Goal: Find specific page/section: Find specific page/section

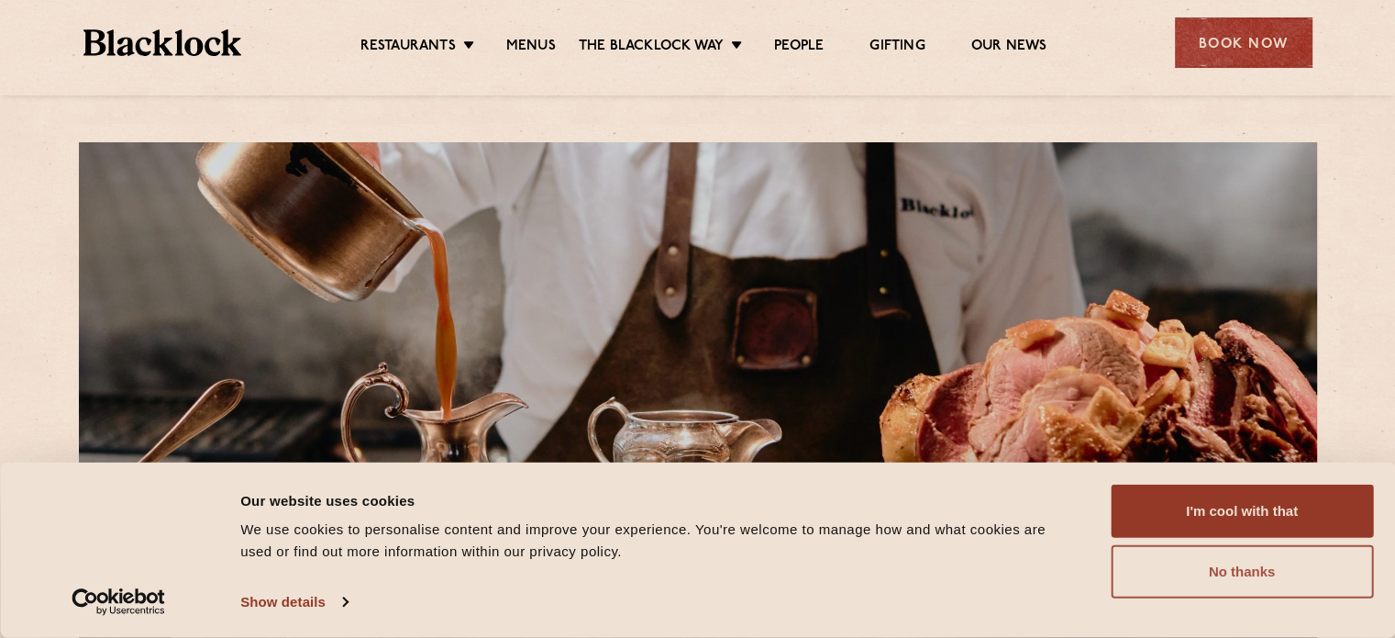
click at [1286, 567] on button "No thanks" at bounding box center [1242, 571] width 262 height 53
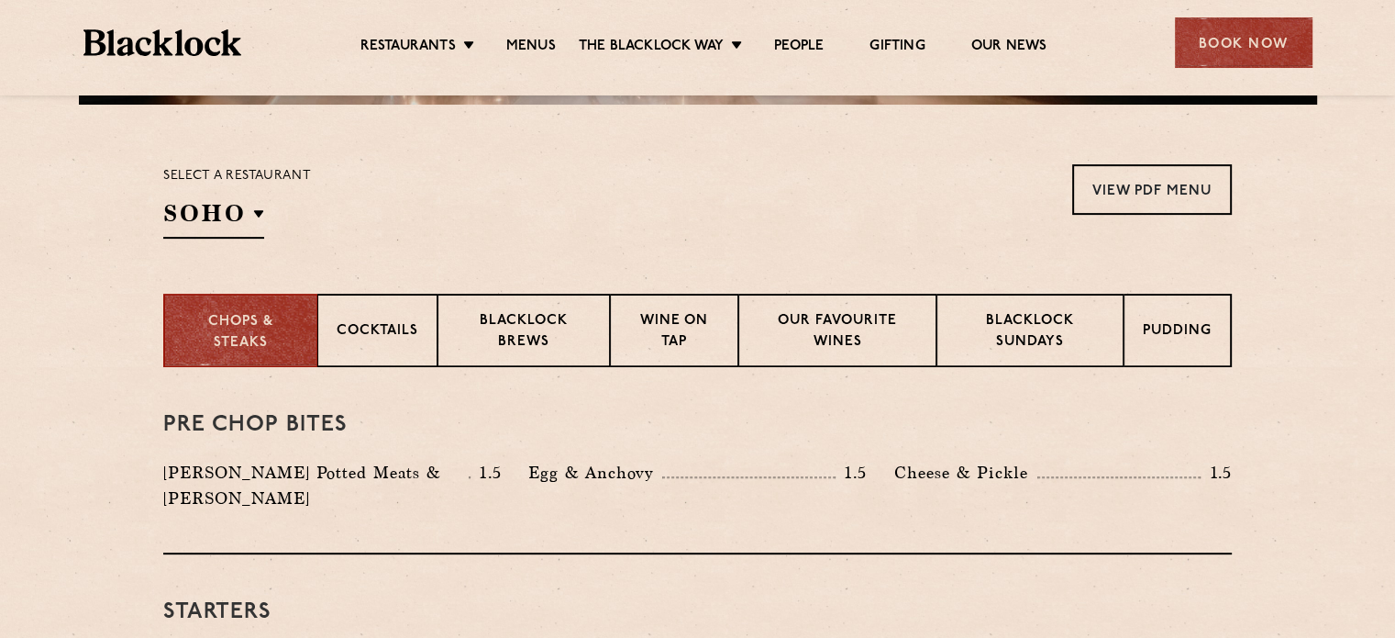
scroll to position [550, 0]
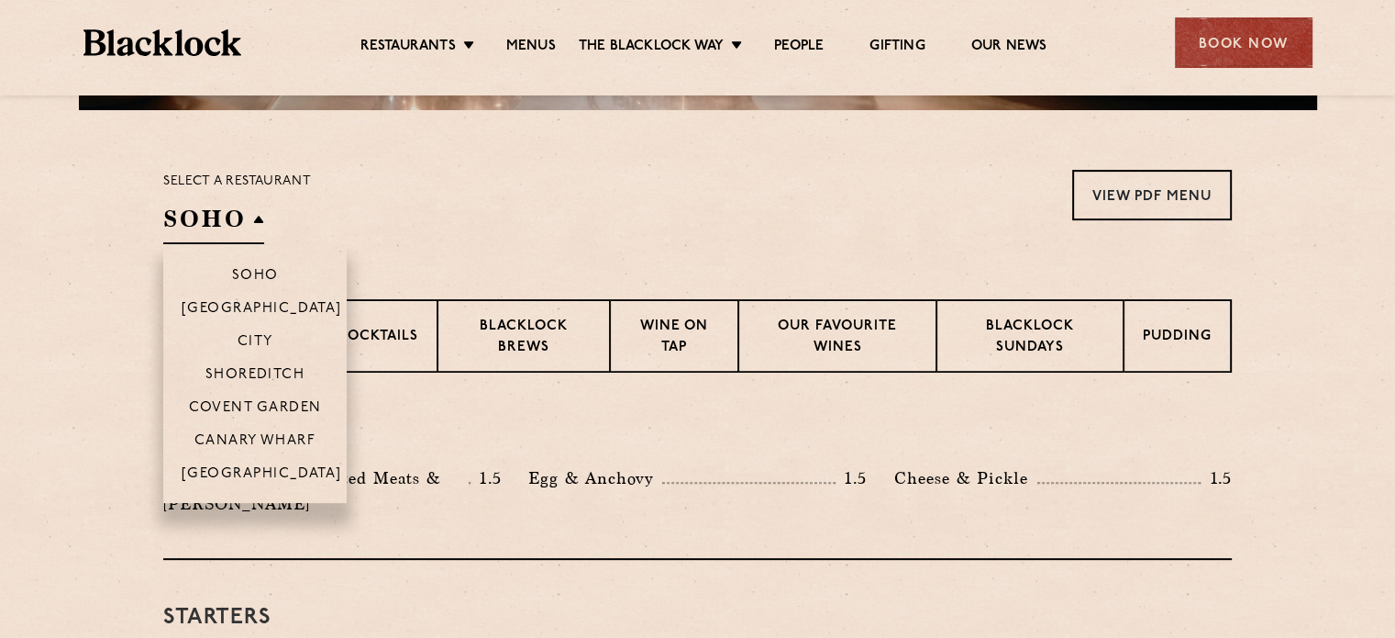
click at [257, 217] on h2 "SOHO" at bounding box center [213, 223] width 101 height 41
click at [283, 447] on p "Canary Wharf" at bounding box center [254, 442] width 121 height 18
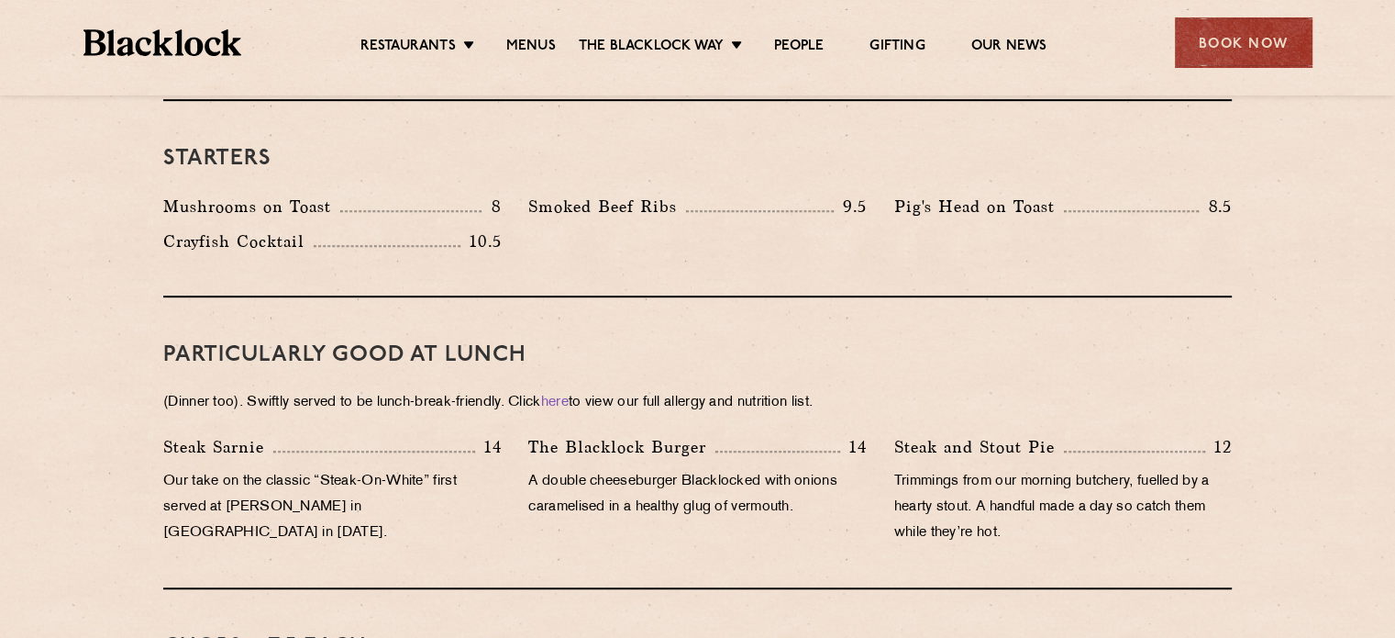
scroll to position [459, 0]
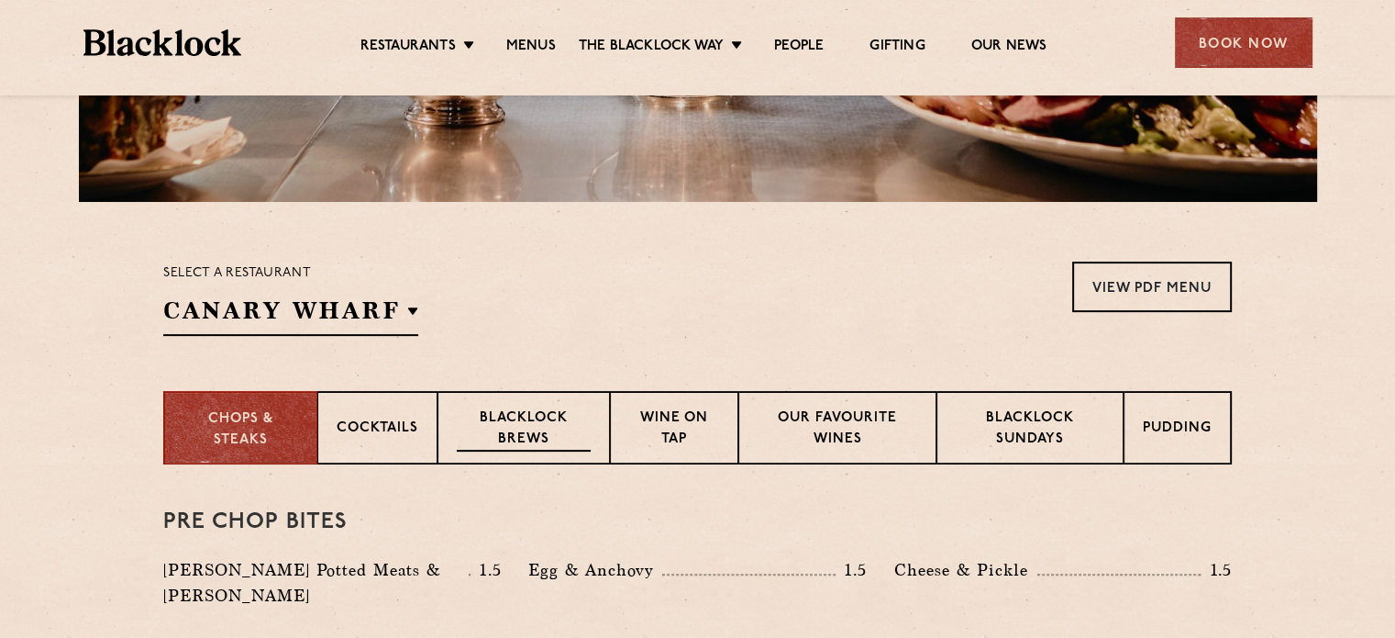
click at [542, 426] on p "Blacklock Brews" at bounding box center [524, 429] width 134 height 43
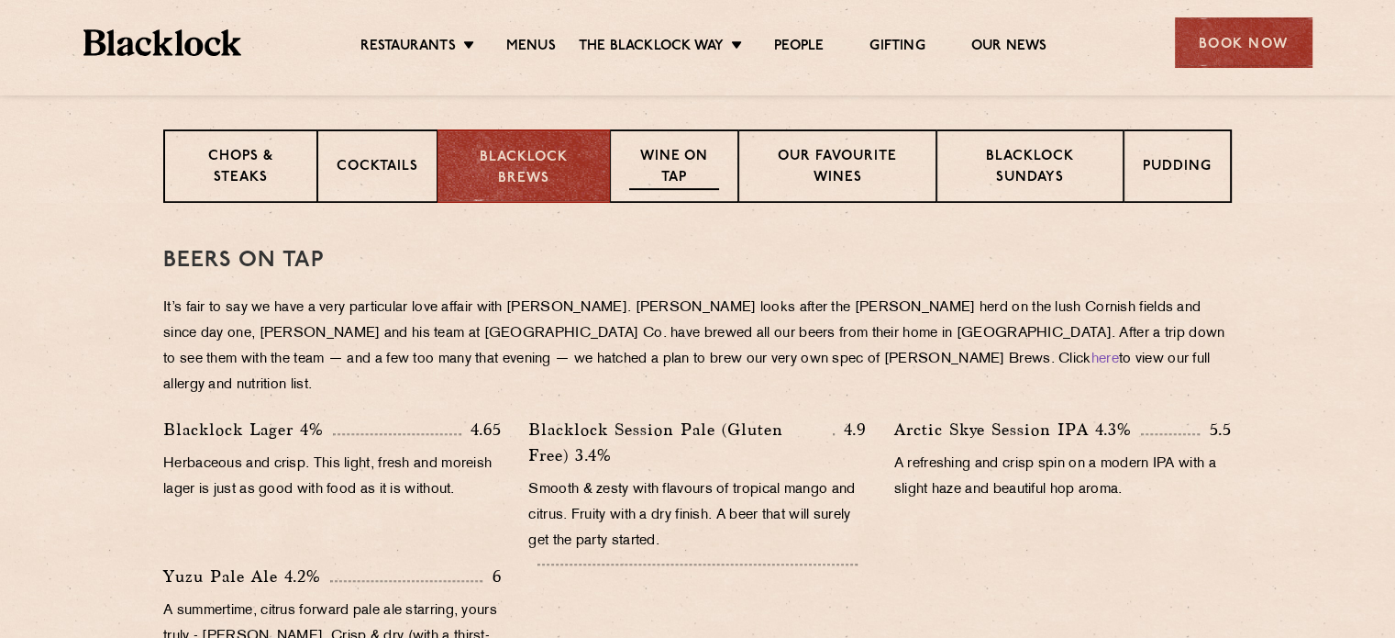
scroll to position [734, 0]
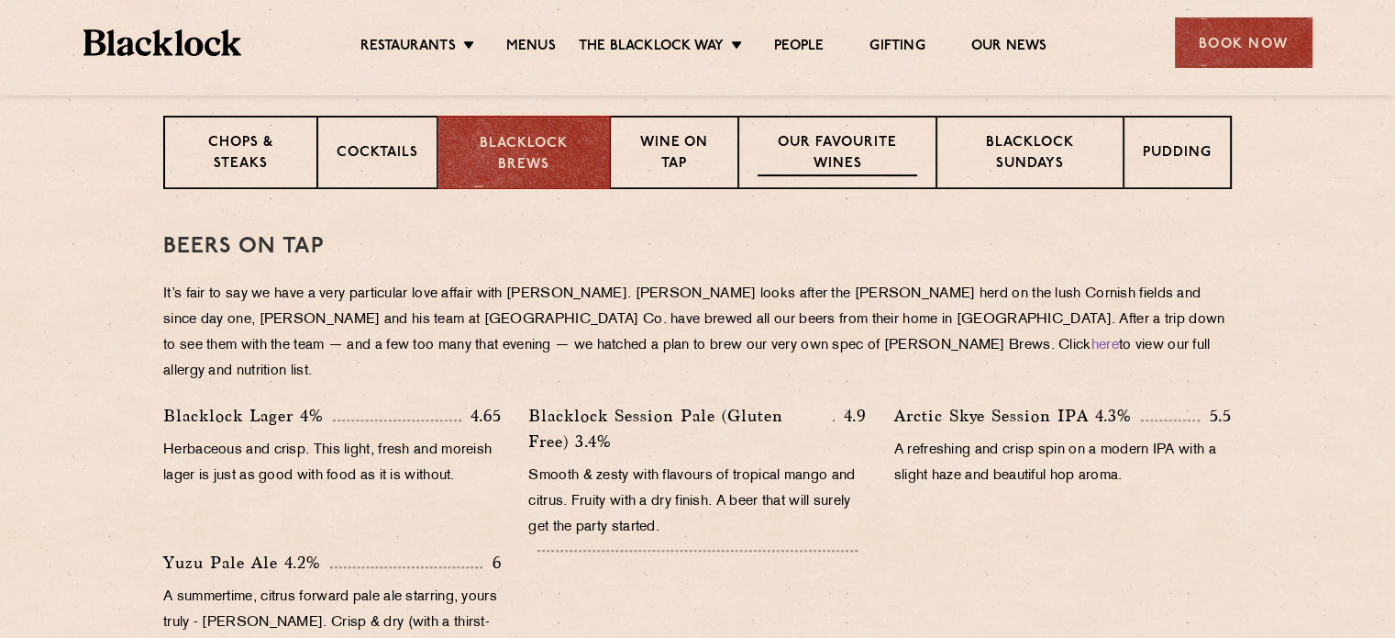
click at [826, 155] on p "Our favourite wines" at bounding box center [837, 154] width 159 height 43
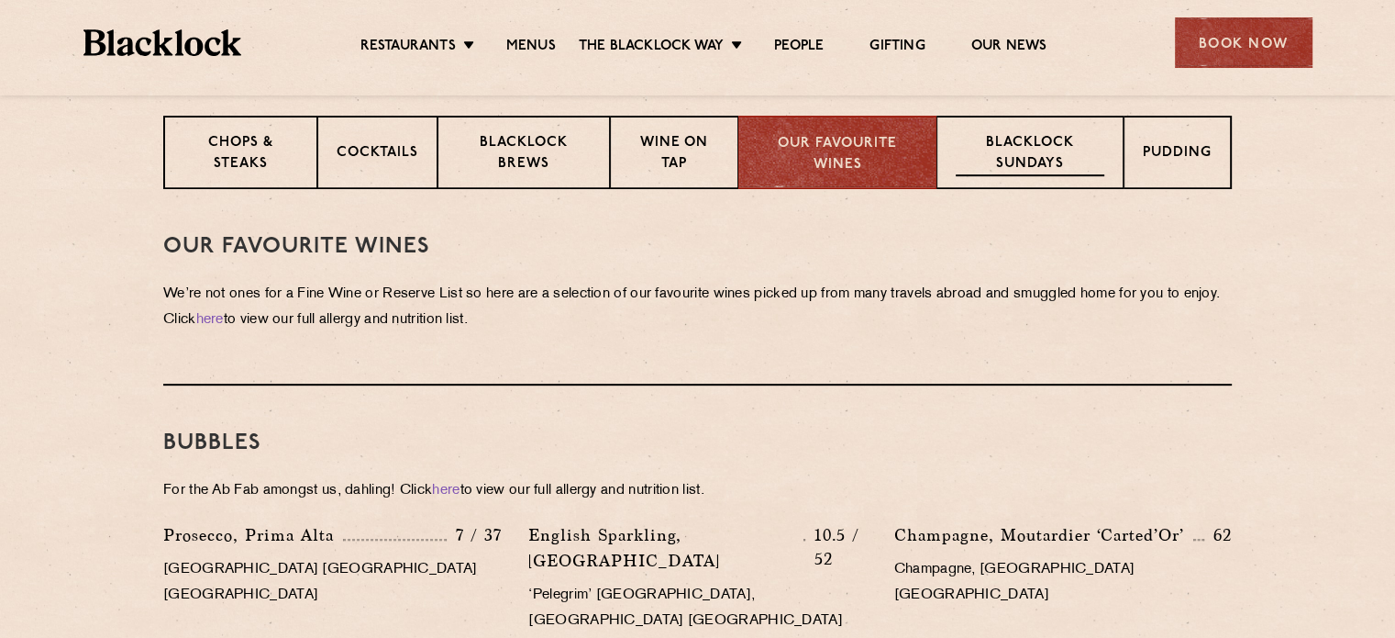
drag, startPoint x: 988, startPoint y: 150, endPoint x: 1004, endPoint y: 150, distance: 15.6
click at [990, 150] on p "Blacklock Sundays" at bounding box center [1030, 154] width 149 height 43
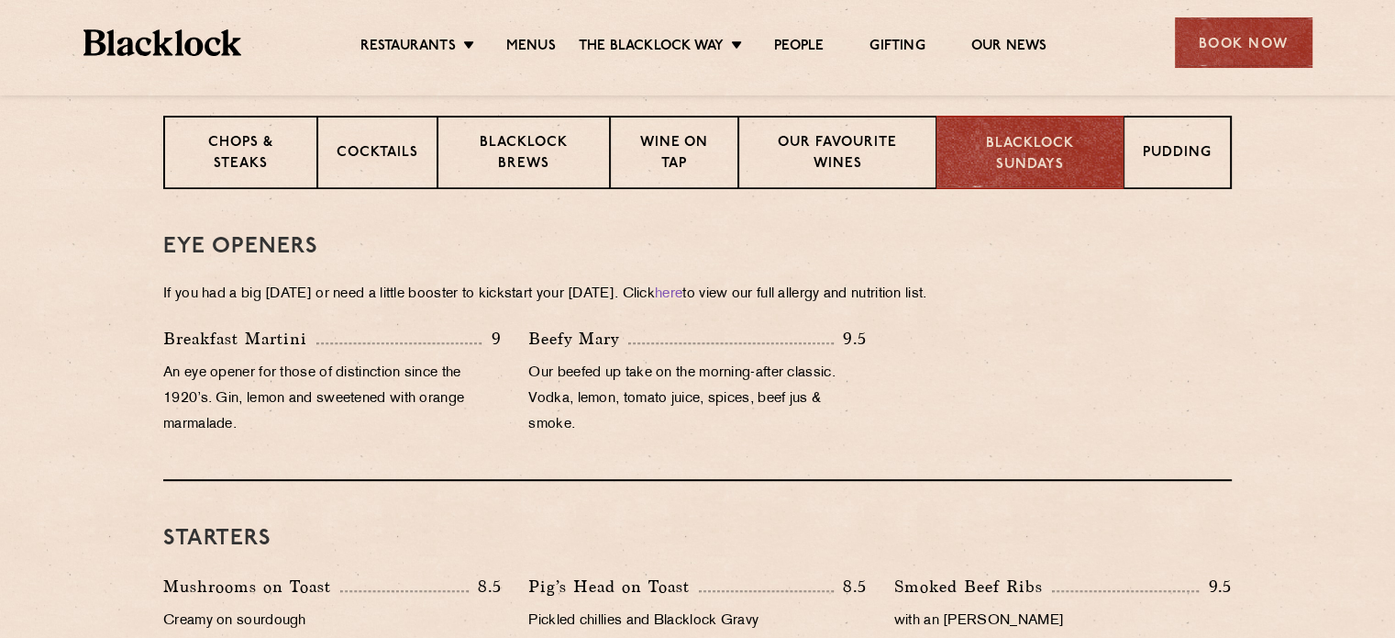
scroll to position [367, 0]
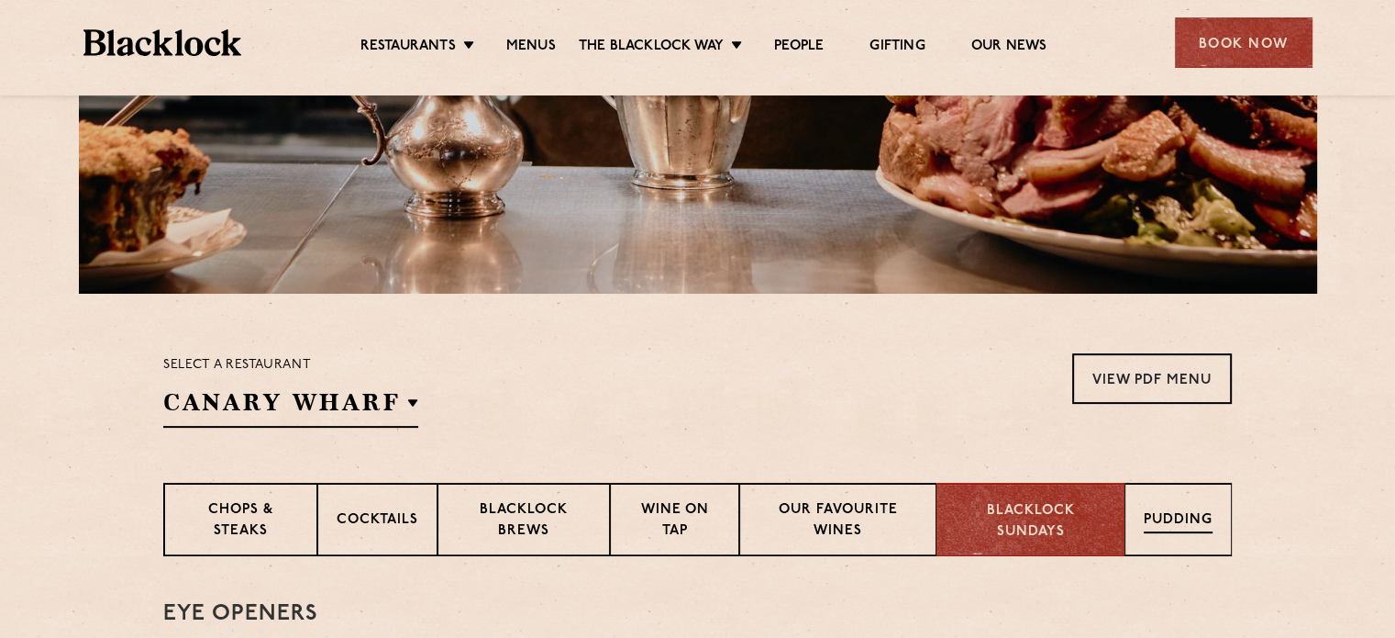
click at [1179, 542] on div "Pudding" at bounding box center [1178, 518] width 107 height 73
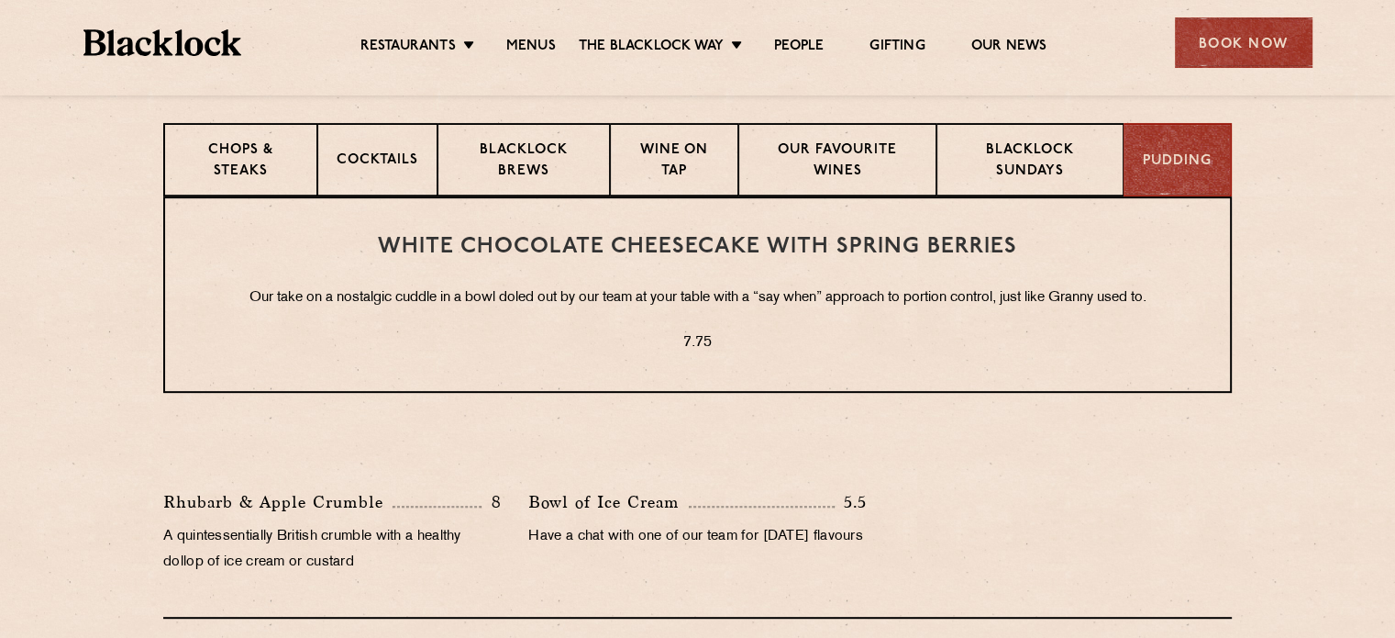
scroll to position [734, 0]
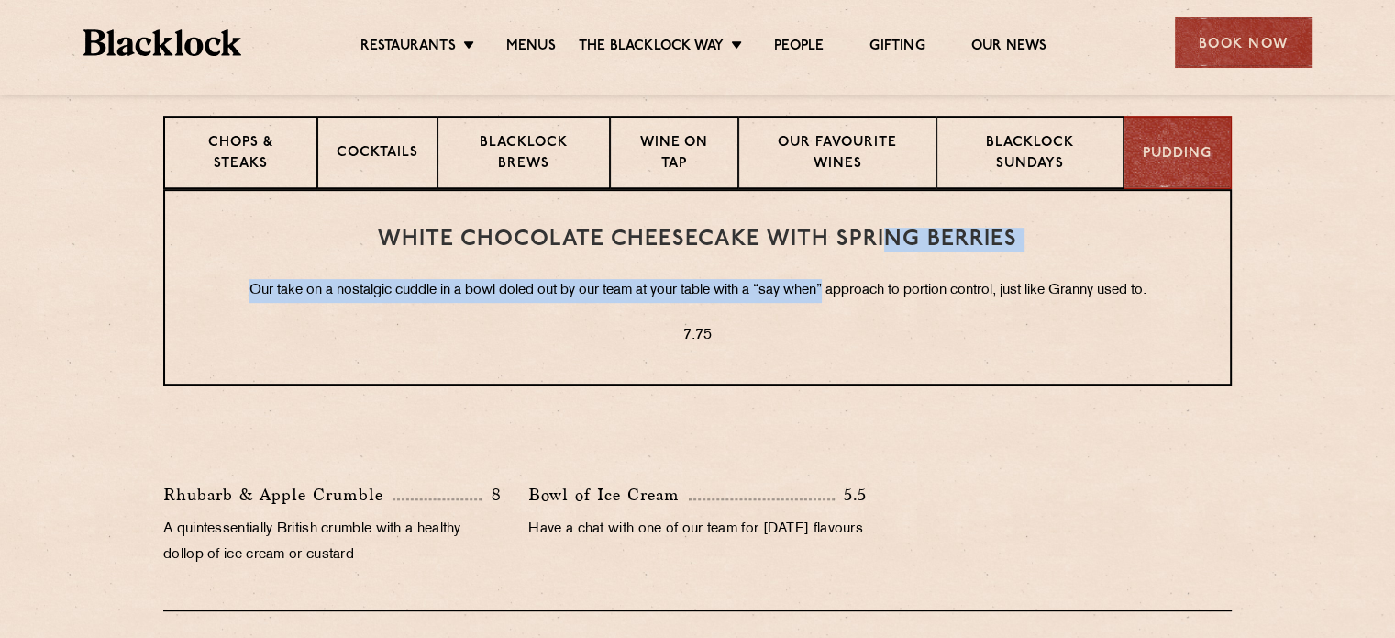
drag, startPoint x: 885, startPoint y: 249, endPoint x: 824, endPoint y: 261, distance: 62.6
click at [824, 261] on div "White Chocolate Cheesecake with Spring Berries Our take on a nostalgic cuddle i…" at bounding box center [697, 287] width 1069 height 196
click at [715, 263] on div "White Chocolate Cheesecake with Spring Berries Our take on a nostalgic cuddle i…" at bounding box center [697, 287] width 1069 height 196
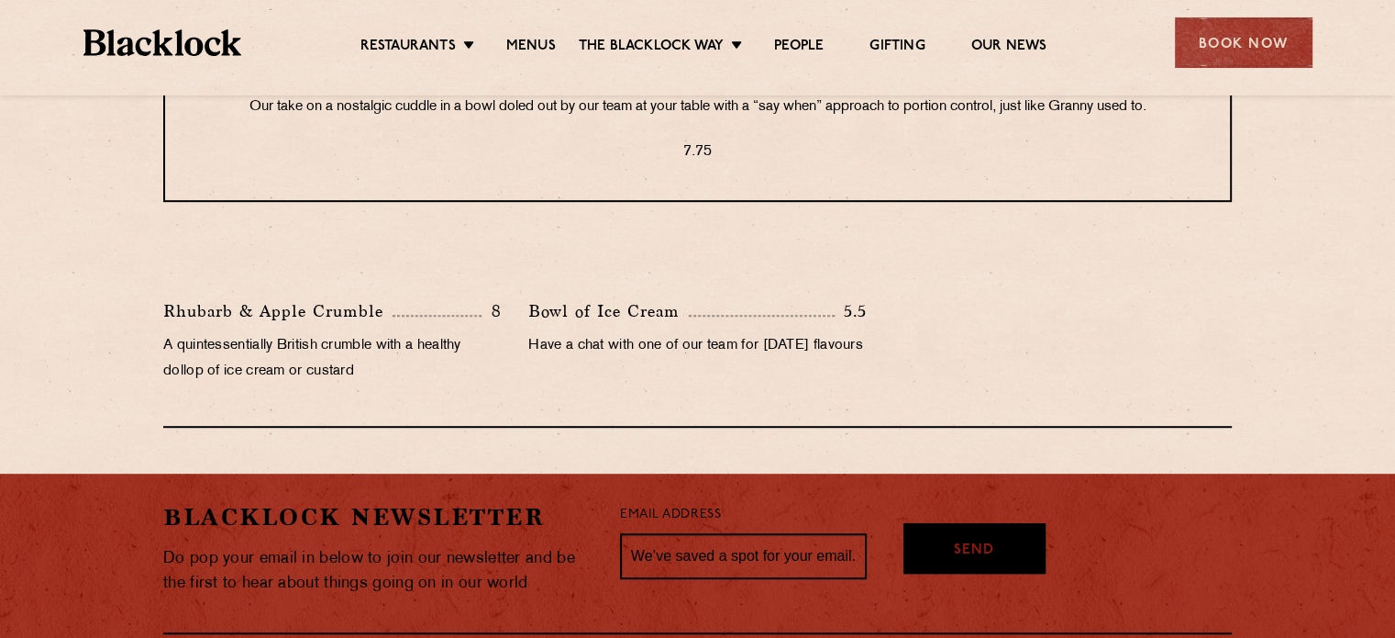
scroll to position [459, 0]
